Goal: Find specific page/section: Find specific page/section

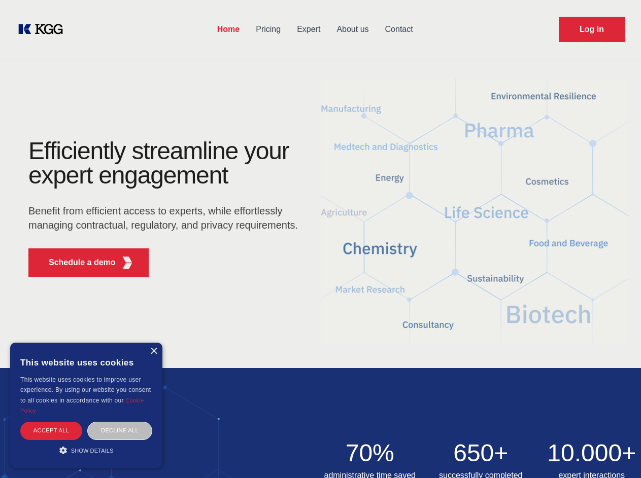
click at [320, 239] on div "Efficiently streamline your expert engagement Benefit from efficient access to …" at bounding box center [166, 212] width 308 height 147
click at [76, 263] on p "Schedule a demo" at bounding box center [82, 263] width 67 height 12
click at [153, 352] on div "× This website uses cookies This website uses cookies to improve user experienc…" at bounding box center [86, 405] width 152 height 125
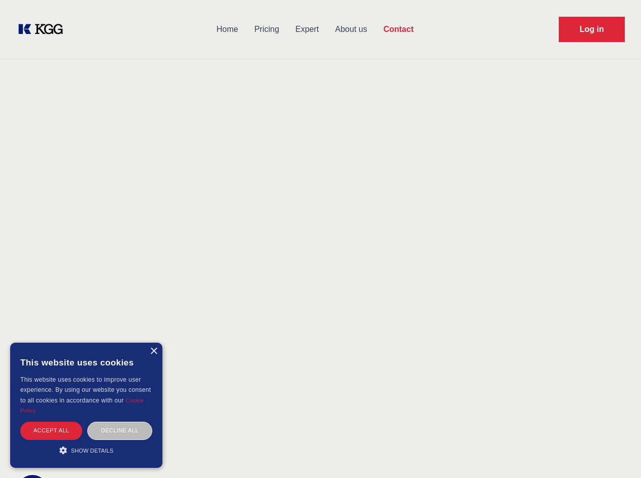
click at [51, 431] on div "Accept all" at bounding box center [51, 431] width 62 height 18
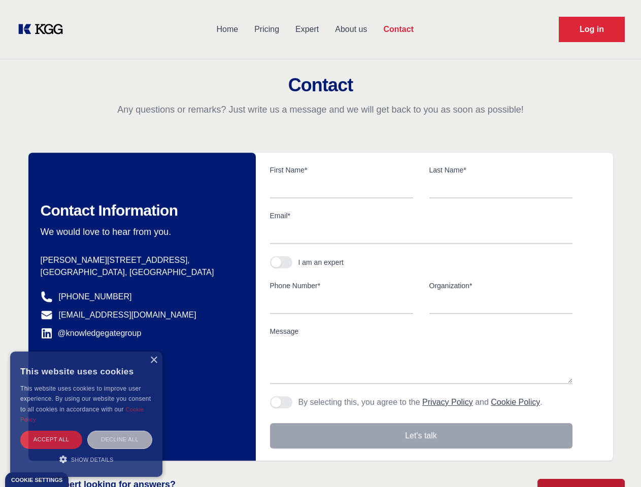
click at [120, 431] on div "Decline all" at bounding box center [119, 440] width 65 height 18
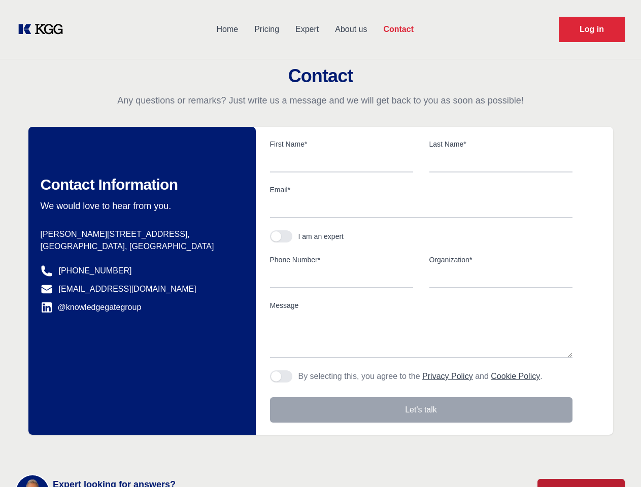
click at [86, 450] on main "Contact Any questions or remarks? Just write us a message and we will get back …" at bounding box center [320, 264] width 641 height 528
